Goal: Task Accomplishment & Management: Complete application form

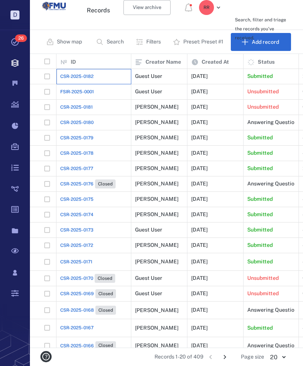
click at [76, 78] on span "CSR-2025-0182" at bounding box center [76, 76] width 33 height 7
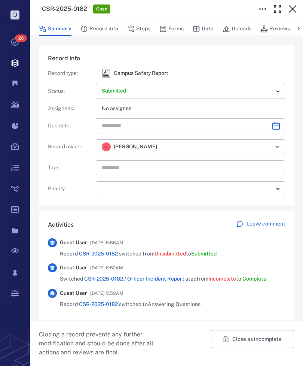
click at [176, 26] on button "Forms" at bounding box center [172, 29] width 24 height 14
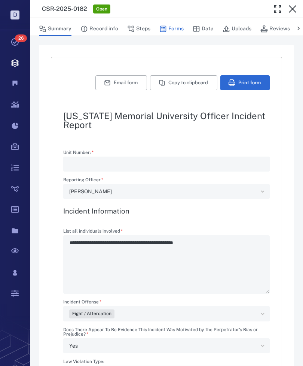
type textarea "*"
type input "**********"
type textarea "*"
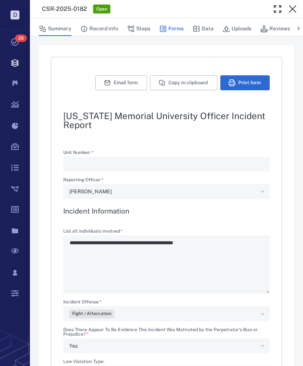
type textarea "*"
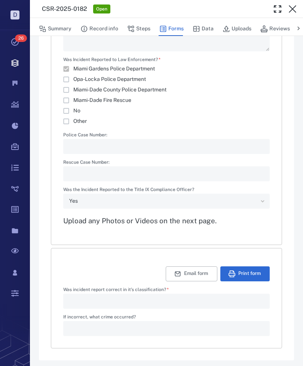
scroll to position [1109, 0]
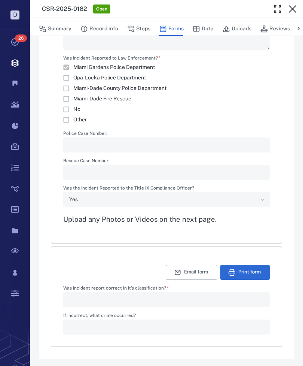
click at [264, 199] on div "Yes" at bounding box center [166, 199] width 207 height 15
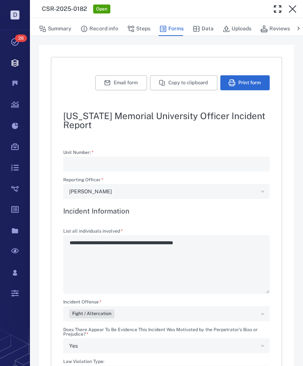
scroll to position [0, 0]
click at [15, 61] on icon at bounding box center [15, 62] width 30 height 21
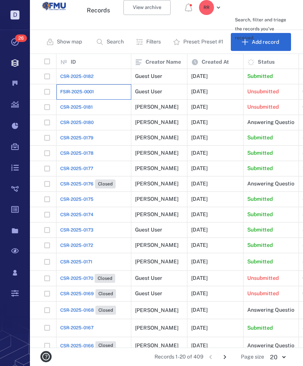
click at [72, 90] on span "FSIR-2025-0001" at bounding box center [77, 91] width 34 height 7
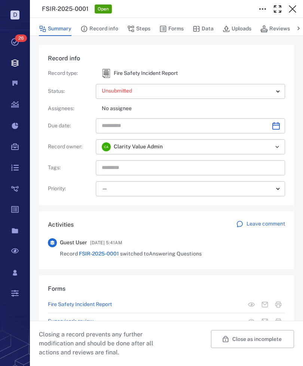
click at [175, 24] on button "Forms" at bounding box center [172, 29] width 24 height 14
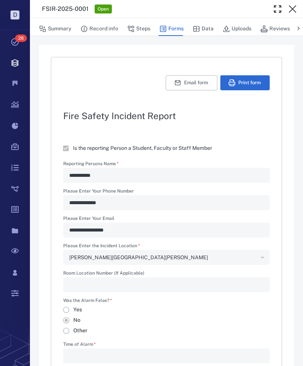
click at [19, 58] on icon at bounding box center [15, 62] width 30 height 21
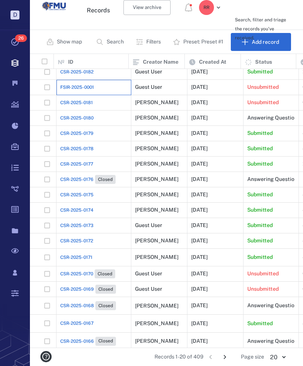
scroll to position [4, 0]
click at [16, 253] on icon at bounding box center [15, 251] width 30 height 21
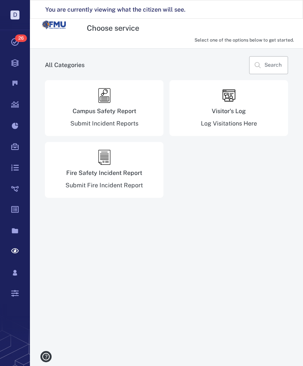
click at [234, 118] on div "Visitor's Log Log Visitations Here" at bounding box center [229, 108] width 119 height 56
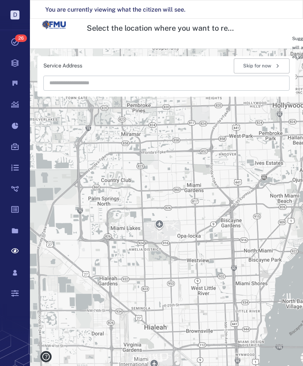
click at [268, 62] on button "Skip for now" at bounding box center [262, 65] width 56 height 15
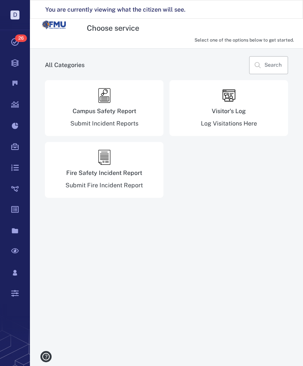
click at [244, 113] on div "Visitor's Log" at bounding box center [229, 111] width 34 height 6
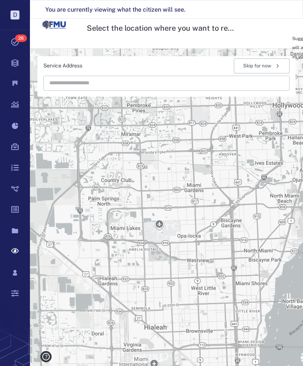
click at [263, 69] on button "Skip for now" at bounding box center [262, 65] width 56 height 15
